Goal: Task Accomplishment & Management: Manage account settings

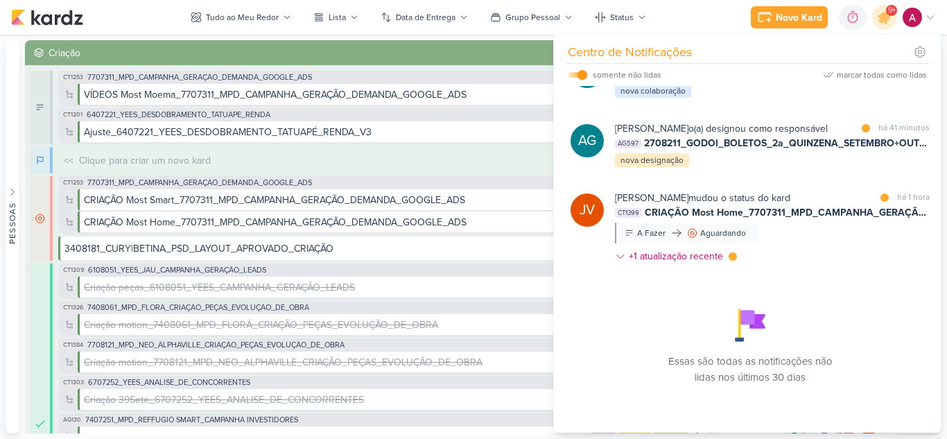
scroll to position [316, 0]
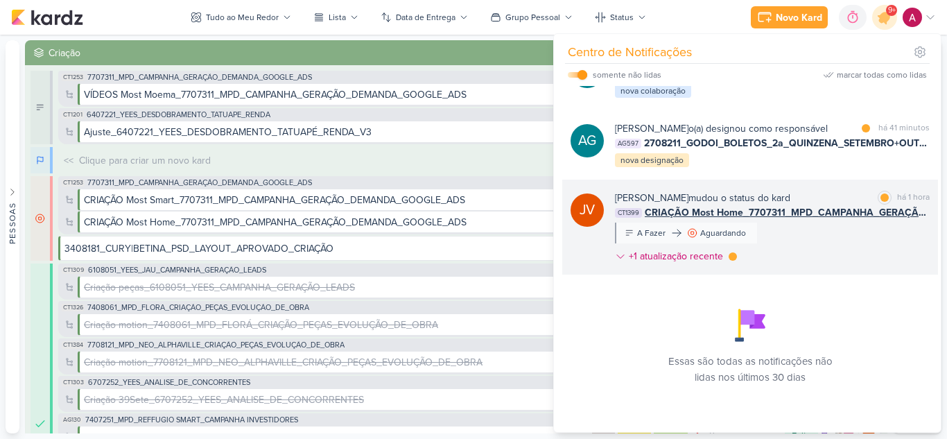
click at [855, 269] on div "[PERSON_NAME] mudou o status do kard marcar como lida há 1 hora CT1399 CRIAÇÃO …" at bounding box center [772, 230] width 315 height 78
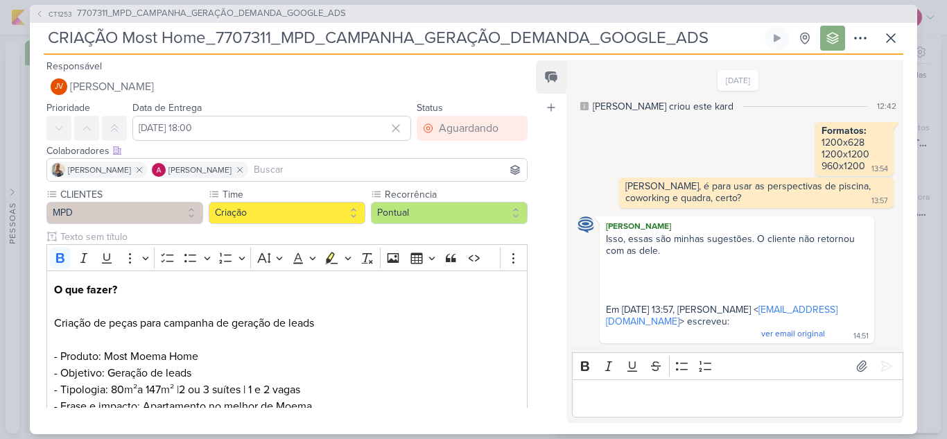
scroll to position [95, 0]
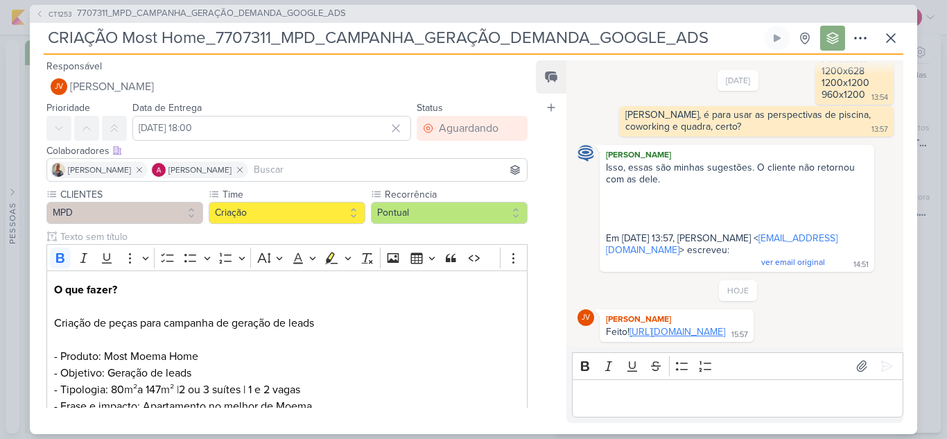
click at [653, 326] on link "[URL][DOMAIN_NAME]" at bounding box center [678, 332] width 96 height 12
click at [886, 43] on icon at bounding box center [891, 38] width 17 height 17
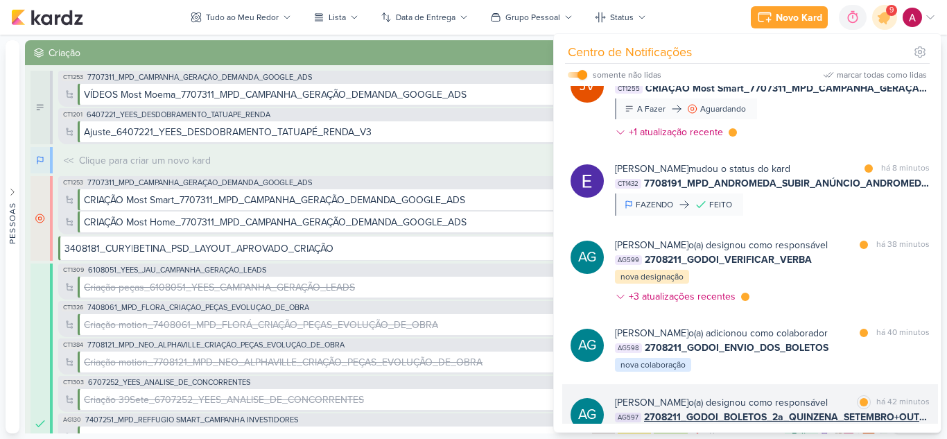
scroll to position [0, 0]
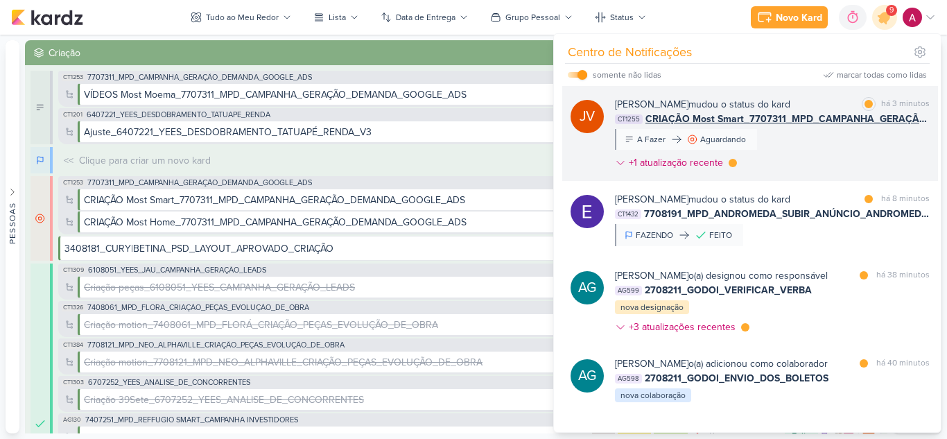
click at [786, 154] on div "[PERSON_NAME] mudou o status do kard marcar como lida há 3 minutos CT1255 CRIAÇ…" at bounding box center [772, 136] width 315 height 78
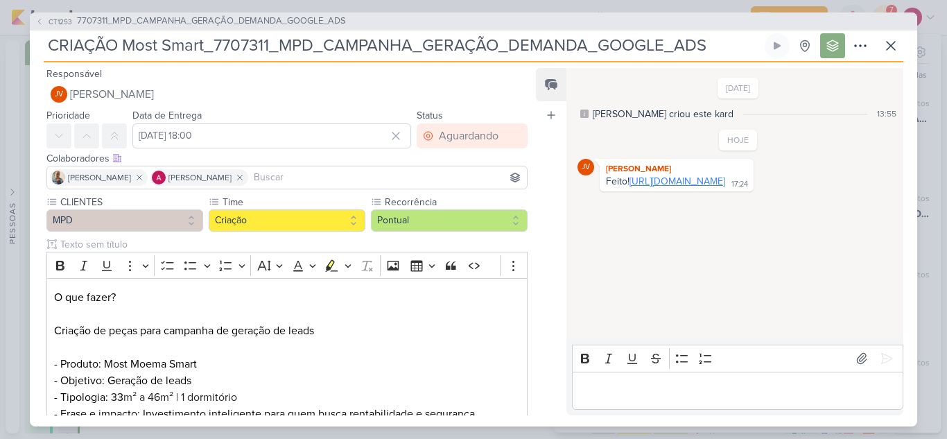
click at [671, 187] on link "[URL][DOMAIN_NAME]" at bounding box center [678, 181] width 96 height 12
click at [899, 47] on icon at bounding box center [891, 45] width 17 height 17
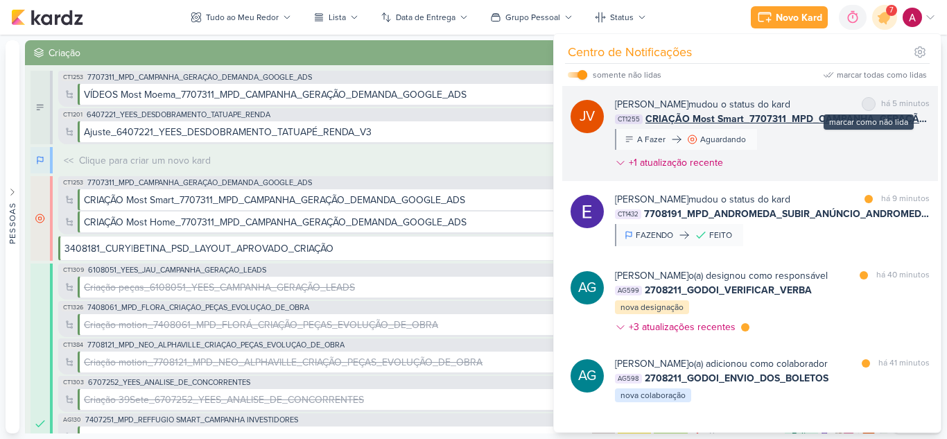
click at [867, 103] on div at bounding box center [869, 104] width 8 height 8
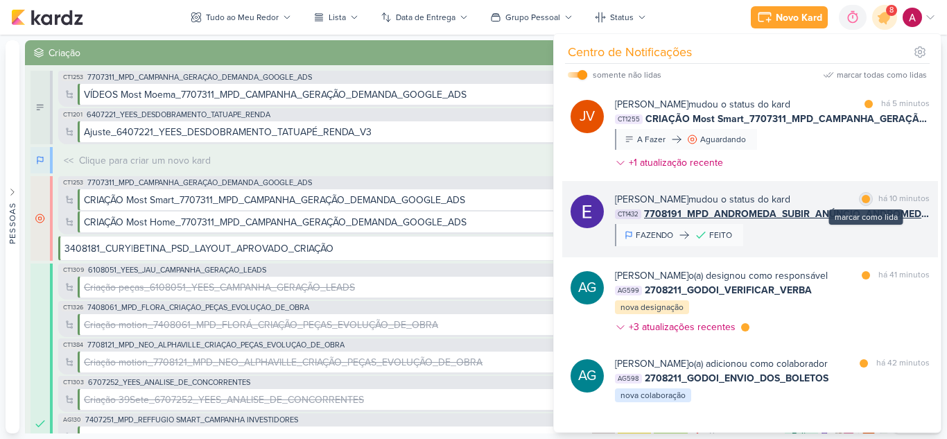
click at [865, 202] on div "marcar como lida" at bounding box center [866, 199] width 14 height 14
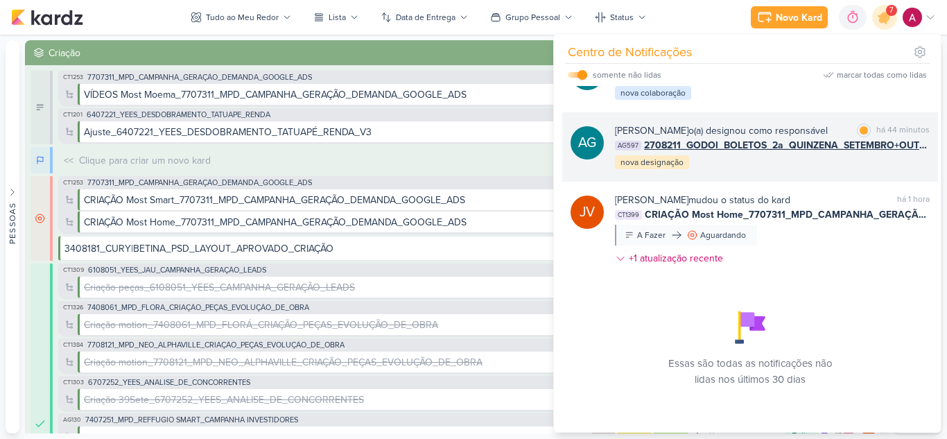
scroll to position [304, 0]
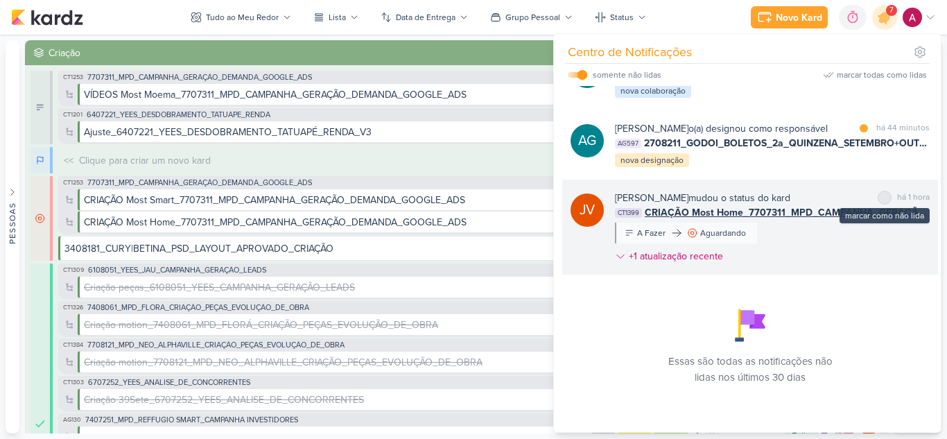
click at [881, 202] on div at bounding box center [885, 197] width 8 height 8
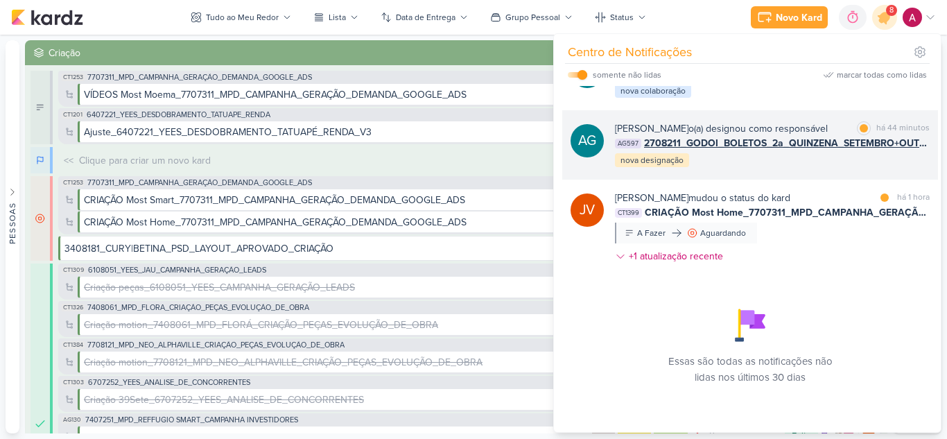
click at [841, 180] on div "AG [PERSON_NAME] o(a) designou como responsável marcar como lida há 44 minutos …" at bounding box center [750, 144] width 376 height 69
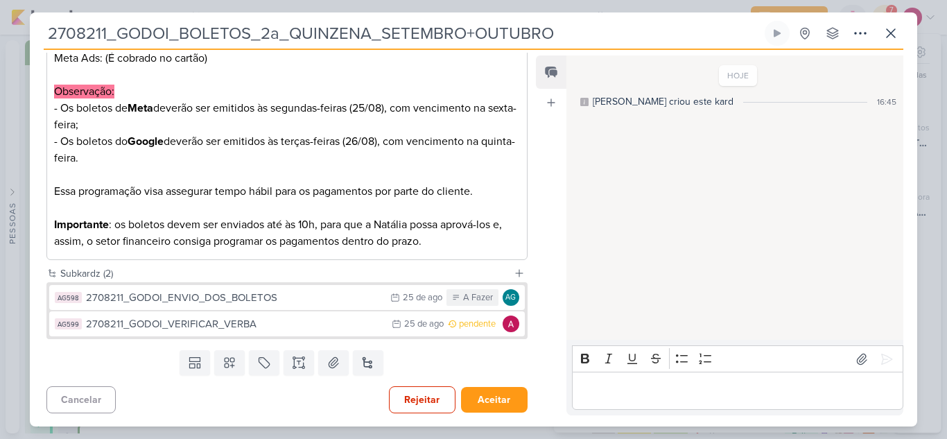
scroll to position [427, 0]
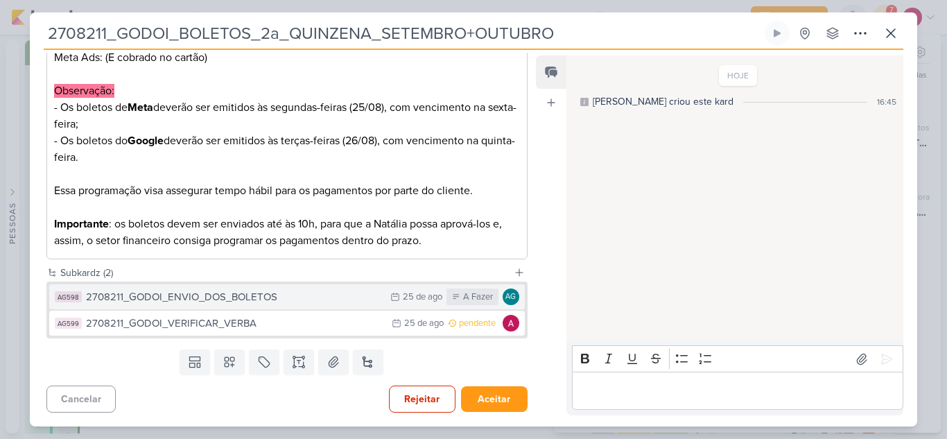
click at [329, 292] on div "2708211_GODOI_ENVIO_DOS_BOLETOS" at bounding box center [234, 297] width 297 height 16
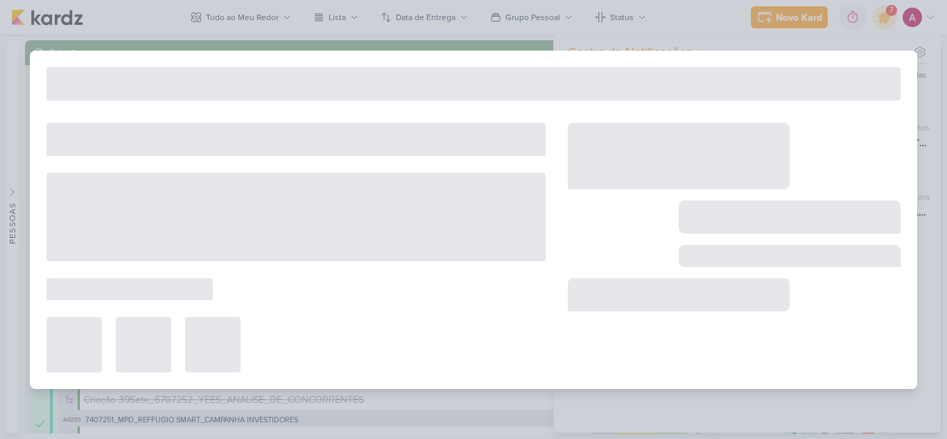
type input "2708211_GODOI_ENVIO_DOS_BOLETOS"
type input "[DATE] 23:59"
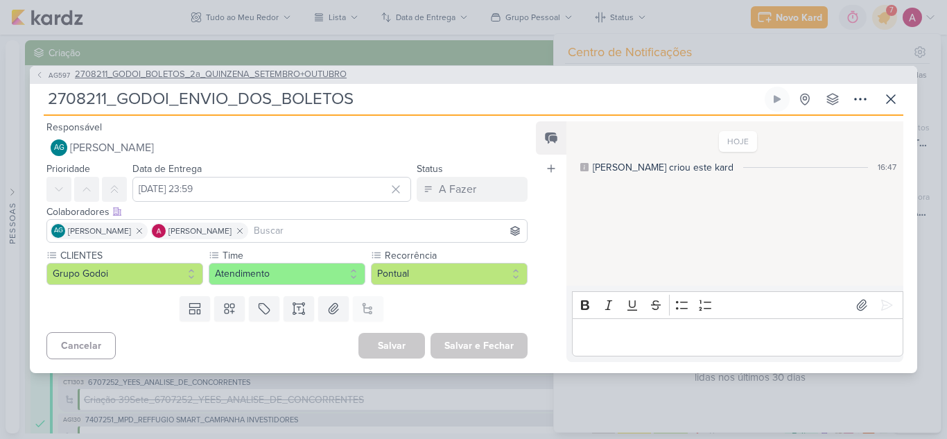
click at [44, 76] on button "AG597 2708211_GODOI_BOLETOS_2a_QUINZENA_SETEMBRO+OUTUBRO" at bounding box center [190, 75] width 311 height 14
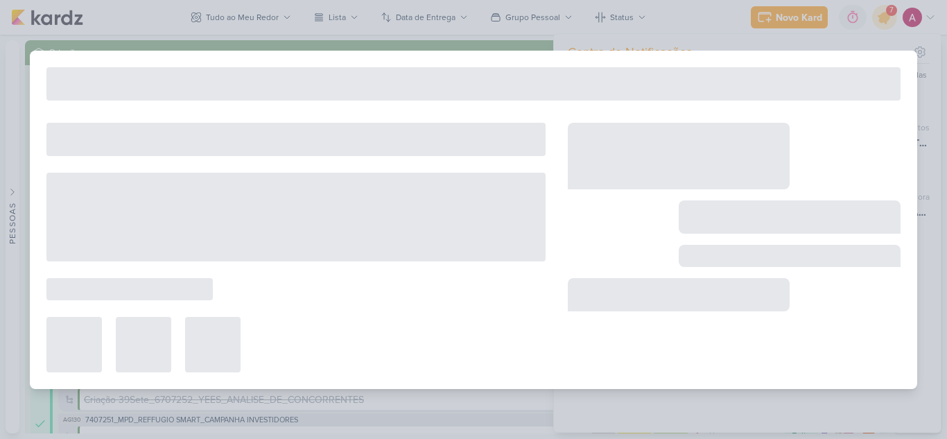
type input "2708211_GODOI_BOLETOS_2a_QUINZENA_SETEMBRO+OUTUBRO"
type input "[DATE] 09:00"
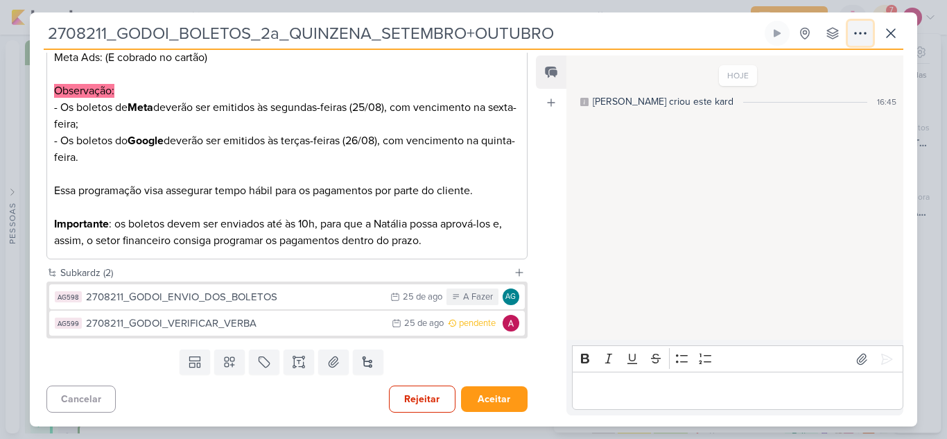
click at [862, 32] on icon at bounding box center [860, 33] width 17 height 17
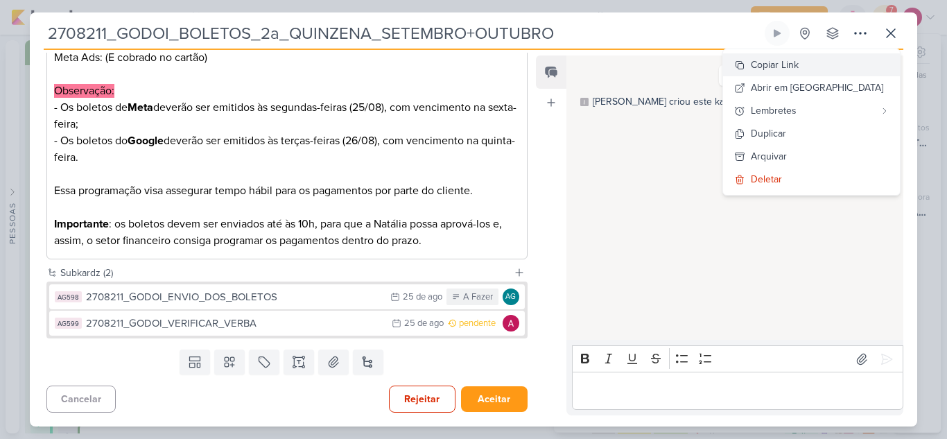
click at [799, 62] on div "Copiar Link" at bounding box center [775, 65] width 48 height 15
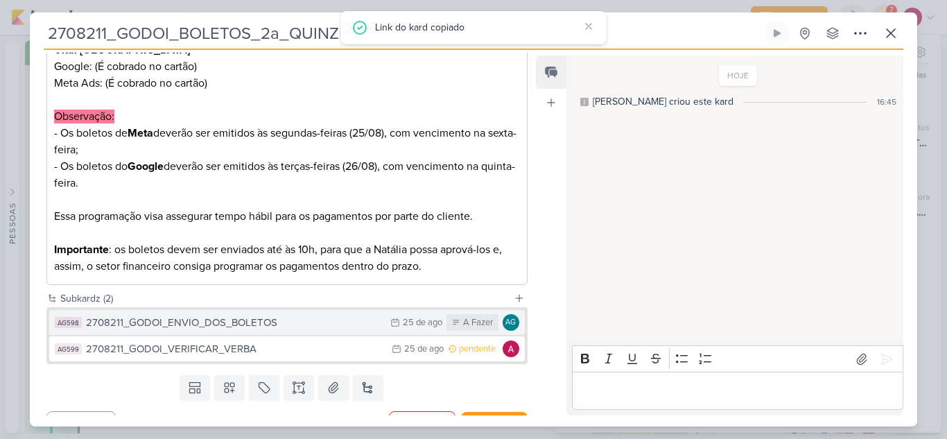
scroll to position [399, 0]
